Goal: Find specific page/section: Find specific page/section

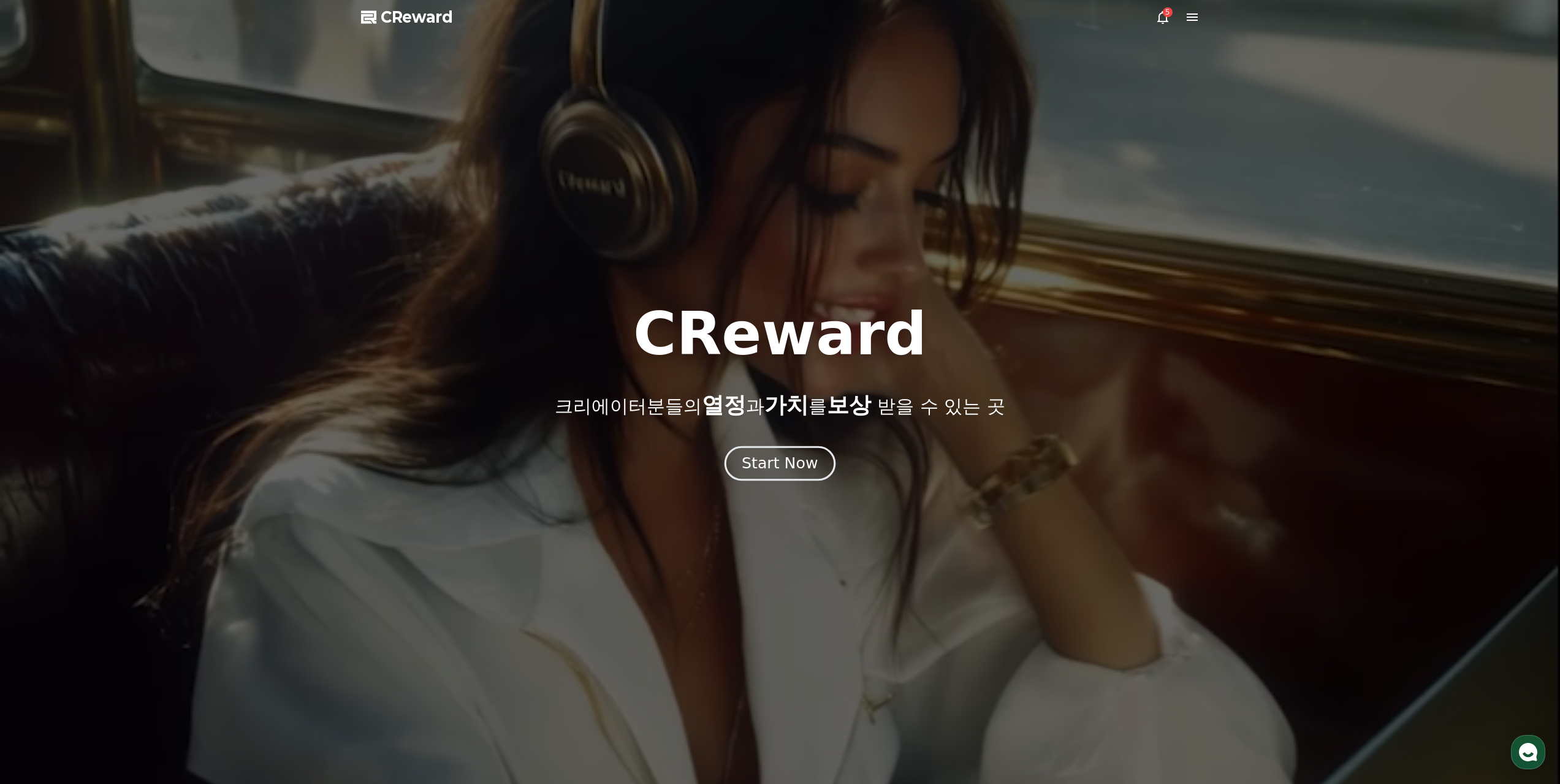
click at [779, 454] on div "Start Now" at bounding box center [780, 463] width 76 height 21
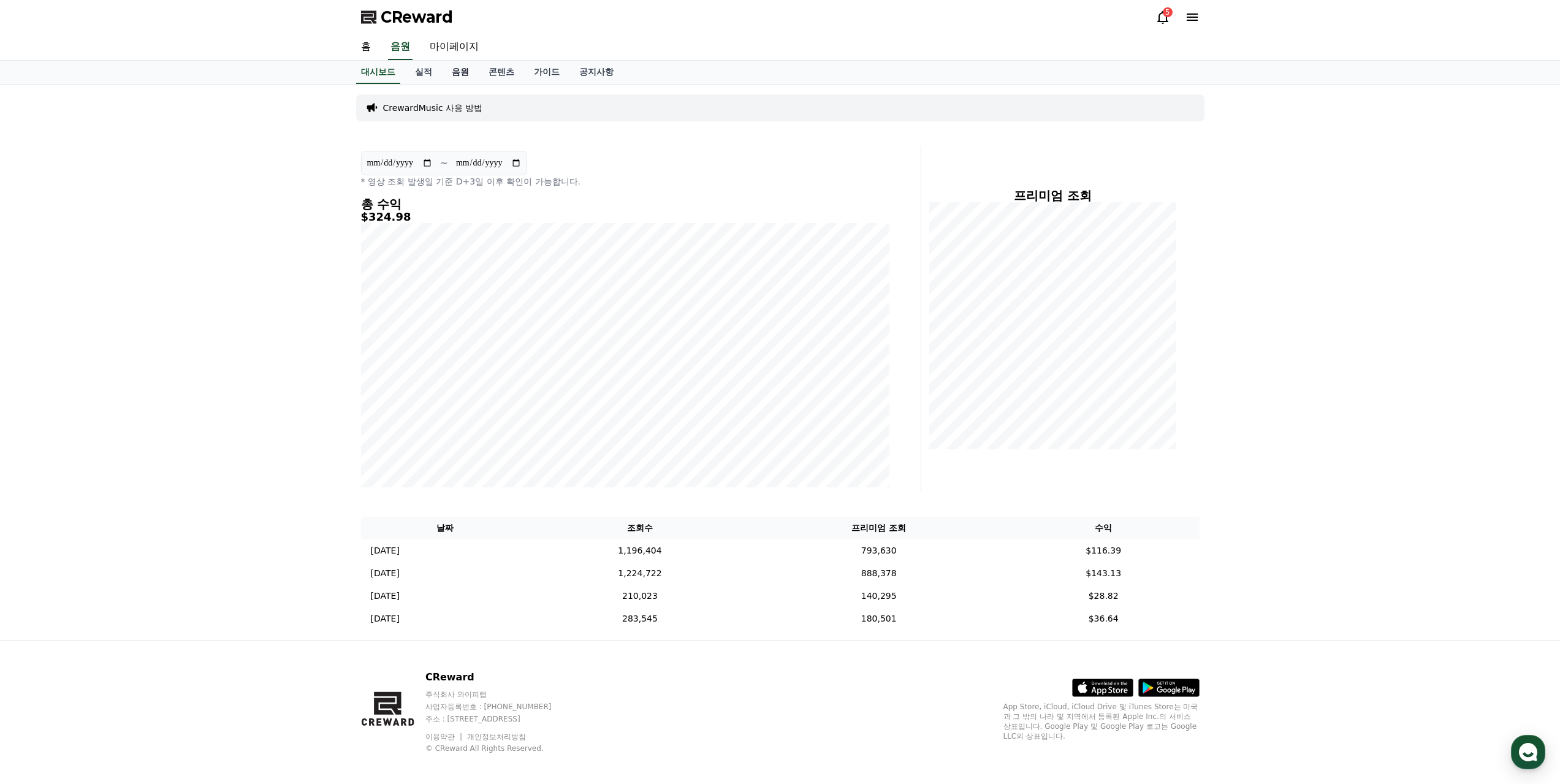
click at [444, 61] on link "음원" at bounding box center [460, 72] width 37 height 23
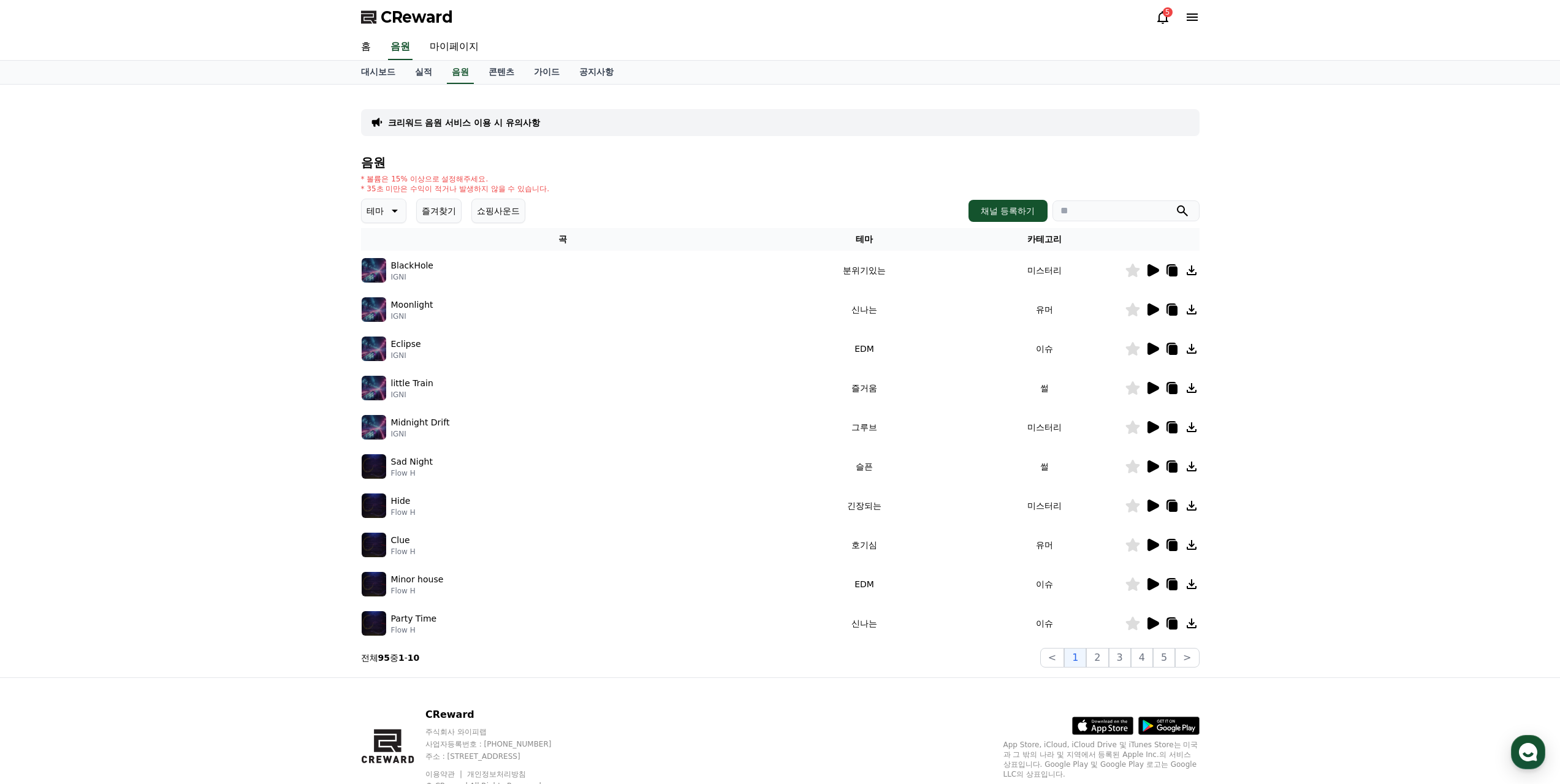
click at [431, 199] on button "즐겨찾기" at bounding box center [439, 211] width 45 height 25
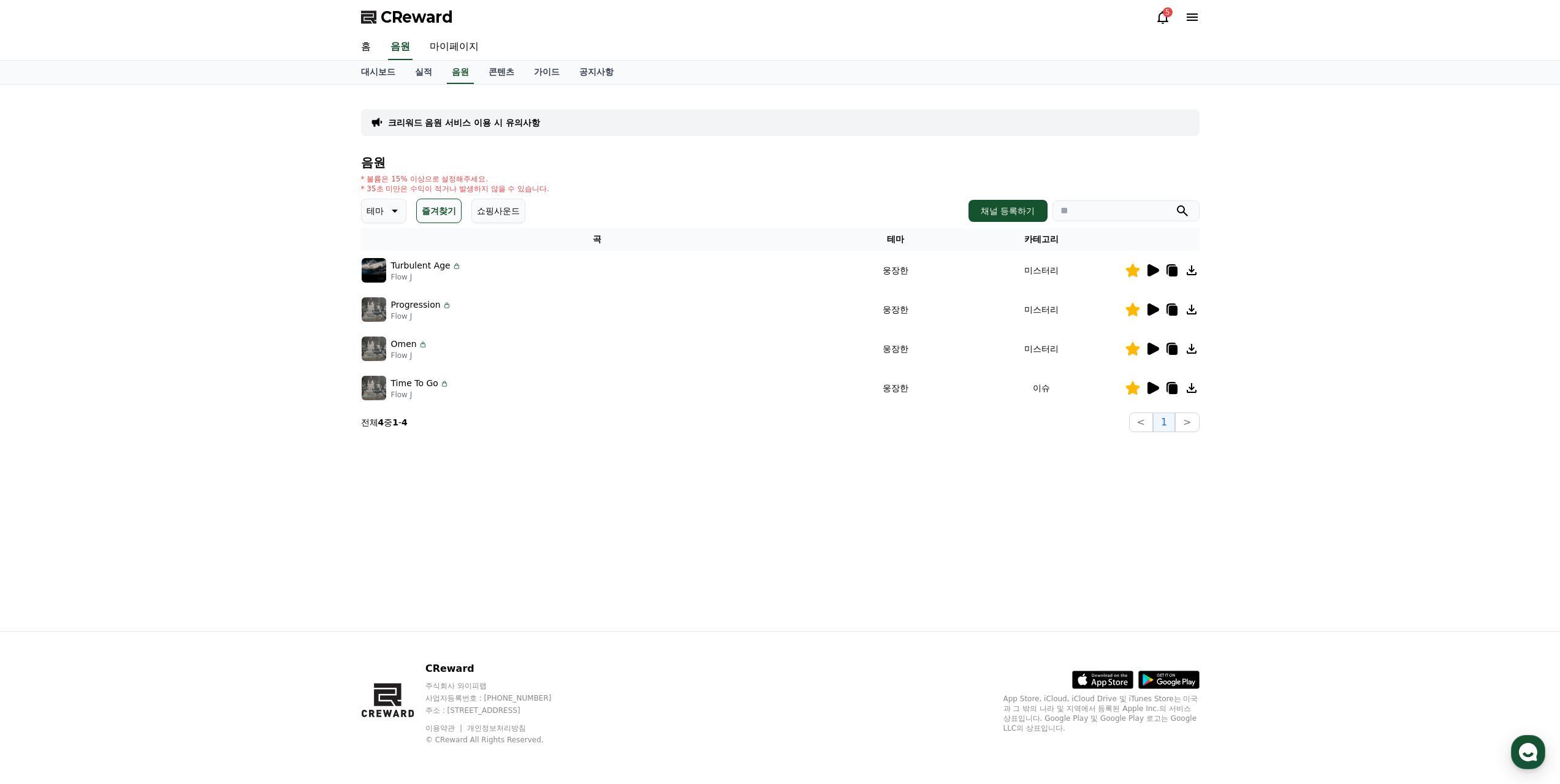
click at [433, 199] on button "즐겨찾기" at bounding box center [439, 211] width 45 height 25
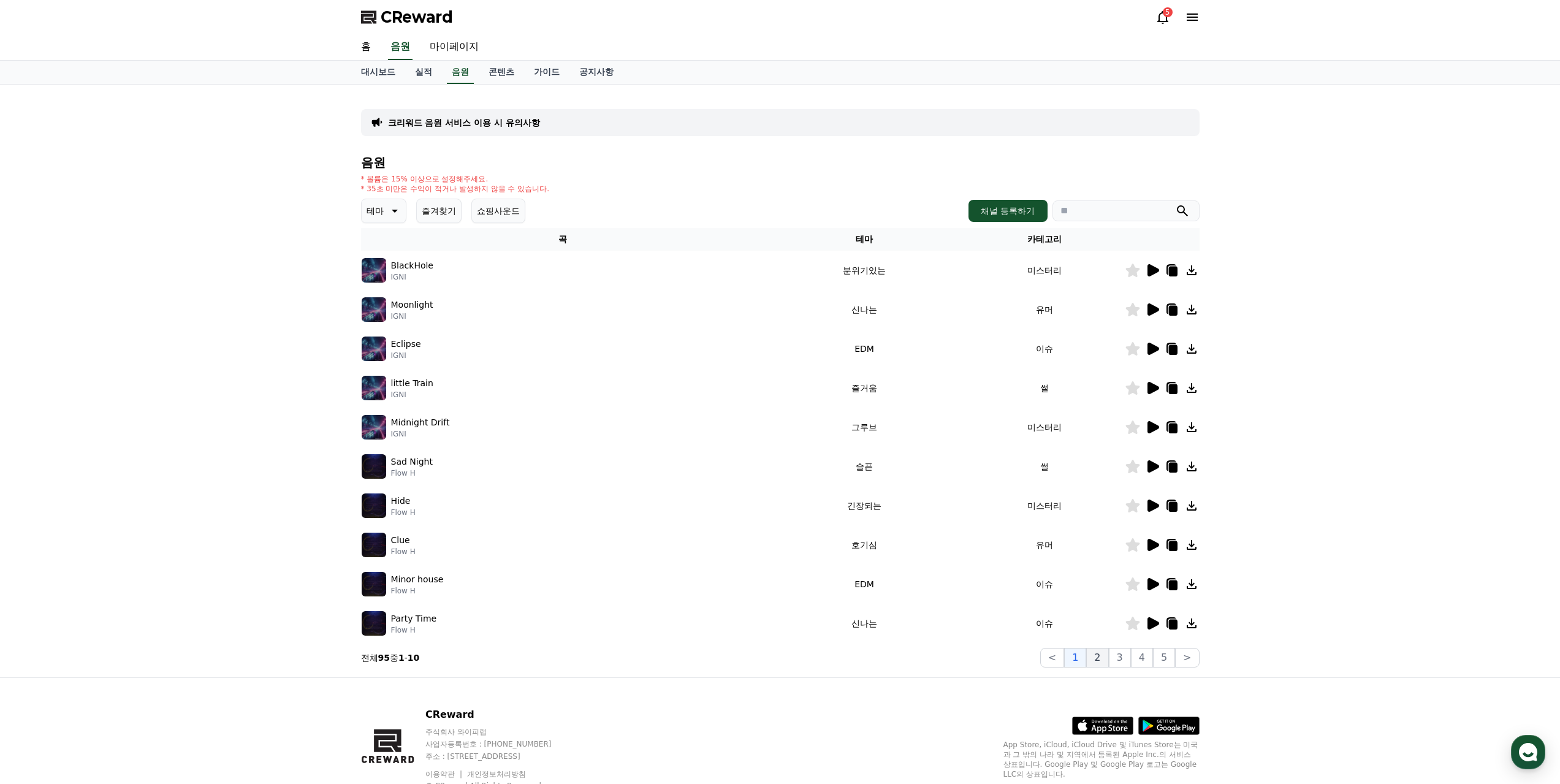
click at [1108, 648] on button "2" at bounding box center [1097, 658] width 22 height 20
